Goal: Information Seeking & Learning: Learn about a topic

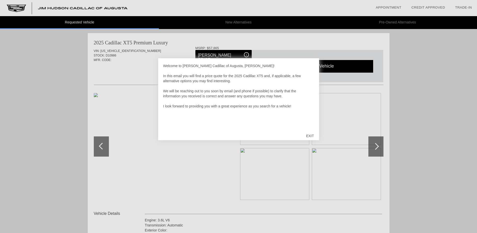
click at [310, 135] on div "EXIT" at bounding box center [310, 135] width 18 height 15
click at [310, 133] on div "EXIT" at bounding box center [310, 135] width 18 height 15
click at [313, 135] on div "EXIT" at bounding box center [310, 135] width 18 height 15
drag, startPoint x: 0, startPoint y: 0, endPoint x: 172, endPoint y: 132, distance: 216.6
click at [172, 132] on div "Welcome to [PERSON_NAME] Cadillac of Augusta, [PERSON_NAME]! In this email you …" at bounding box center [238, 99] width 161 height 82
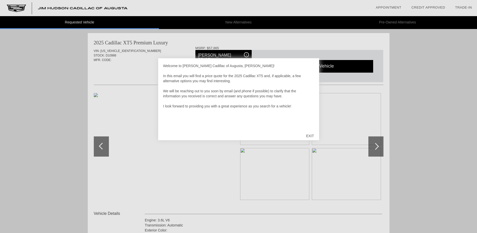
click at [310, 134] on div "EXIT" at bounding box center [310, 135] width 18 height 15
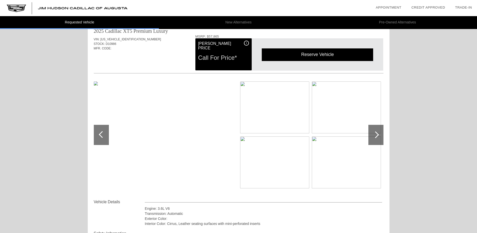
scroll to position [12, 0]
